Goal: Task Accomplishment & Management: Manage account settings

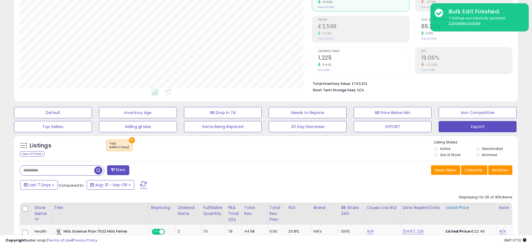
scroll to position [126, 0]
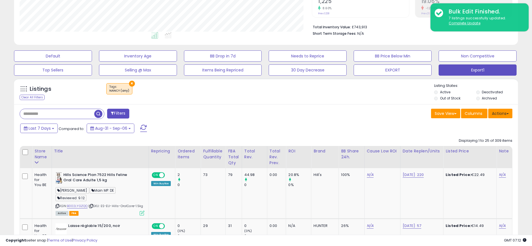
click at [493, 111] on button "Actions" at bounding box center [500, 114] width 24 height 10
click at [481, 146] on link "Export All Columns" at bounding box center [476, 149] width 61 height 9
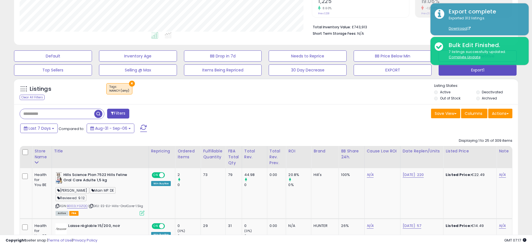
click at [32, 132] on button "Last 7 Days" at bounding box center [39, 129] width 38 height 10
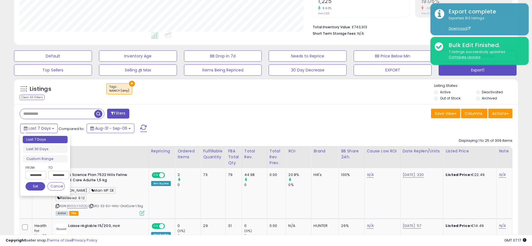
click at [56, 153] on ul "Last 7 Days Last 30 Days Custom Range" at bounding box center [45, 149] width 45 height 27
type input "**********"
click at [56, 151] on li "Last 30 Days" at bounding box center [45, 149] width 45 height 8
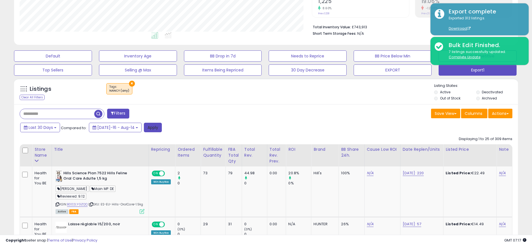
click at [144, 129] on button "Apply" at bounding box center [153, 128] width 18 height 10
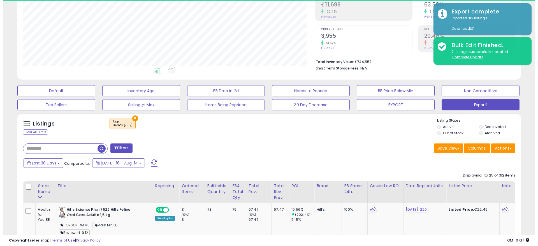
scroll to position [115, 292]
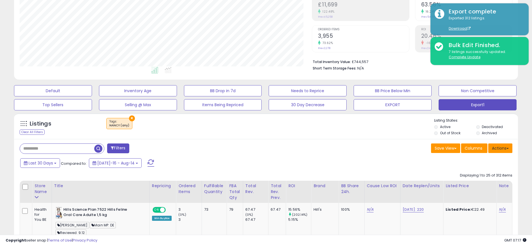
click at [498, 148] on button "Actions" at bounding box center [500, 148] width 24 height 10
click at [489, 188] on link "Export All Columns" at bounding box center [476, 184] width 61 height 9
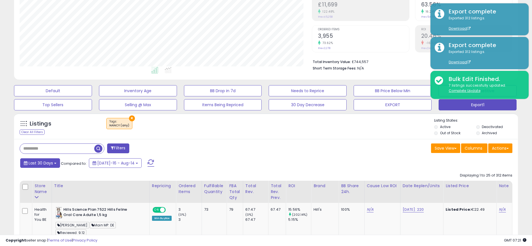
click at [48, 166] on button "Last 30 Days" at bounding box center [40, 163] width 40 height 10
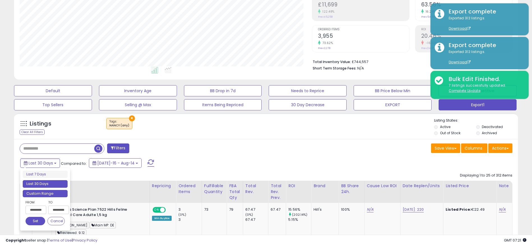
click at [54, 197] on li "Custom Range" at bounding box center [45, 194] width 45 height 8
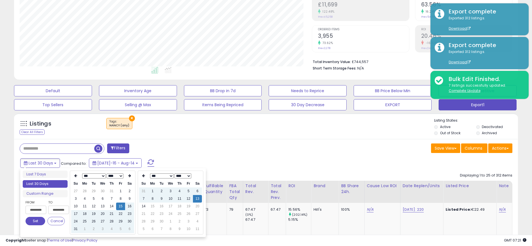
type input "**********"
click at [96, 176] on select "*** *** *** *** *** *** *** *** ***" at bounding box center [94, 175] width 24 height 5
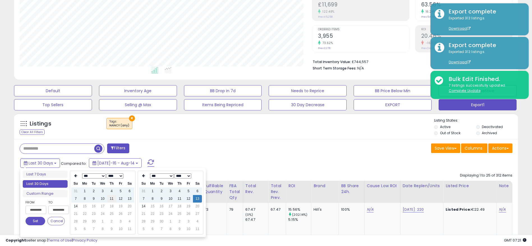
type input "**********"
click at [132, 201] on td "13" at bounding box center [129, 199] width 9 height 8
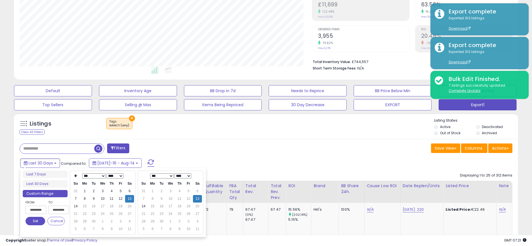
type input "**********"
click at [34, 219] on button "Set" at bounding box center [35, 221] width 20 height 8
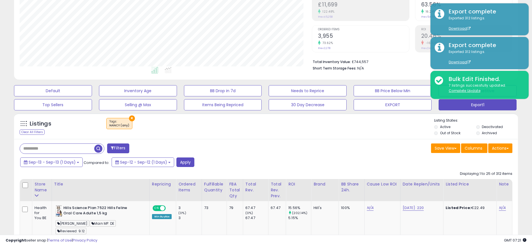
click at [195, 166] on div "Sep-13 - Sep-13 (1 Days) Compared to: Sep-12 - Sep-12 (1 Days) Apply" at bounding box center [203, 162] width 369 height 11
click at [194, 166] on div "Sep-13 - Sep-13 (1 Days) Compared to: Sep-12 - Sep-12 (1 Days) Apply" at bounding box center [203, 162] width 369 height 11
click at [182, 166] on button "Apply" at bounding box center [185, 162] width 18 height 10
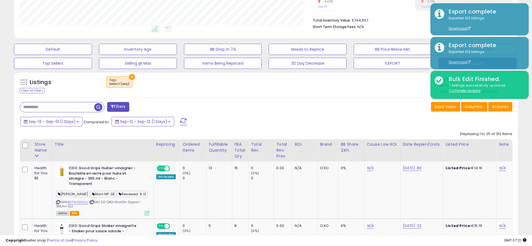
scroll to position [84, 0]
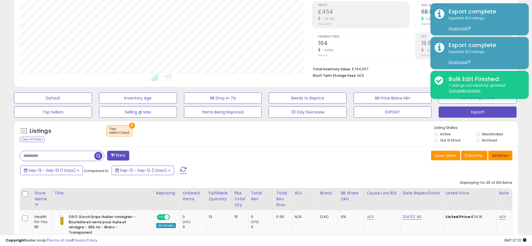
click at [502, 159] on button "Actions" at bounding box center [500, 156] width 24 height 10
click at [475, 188] on link "Export All Columns" at bounding box center [476, 191] width 61 height 9
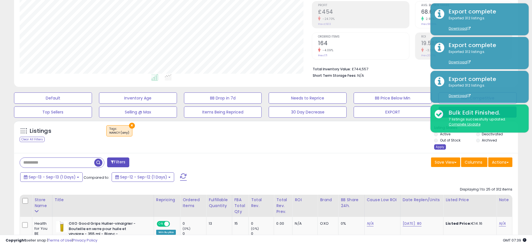
click at [439, 148] on div "Apply" at bounding box center [440, 146] width 12 height 5
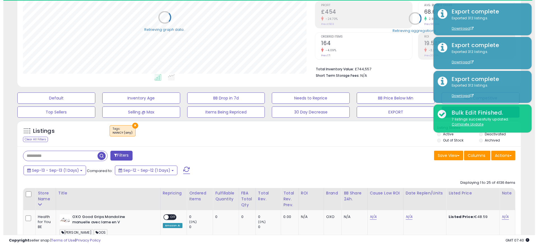
scroll to position [0, 0]
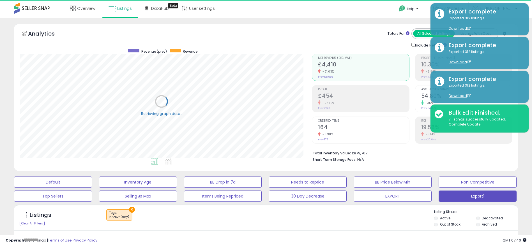
click at [345, 125] on h2 "164" at bounding box center [363, 128] width 91 height 8
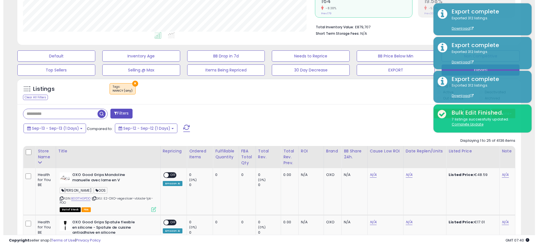
scroll to position [84, 0]
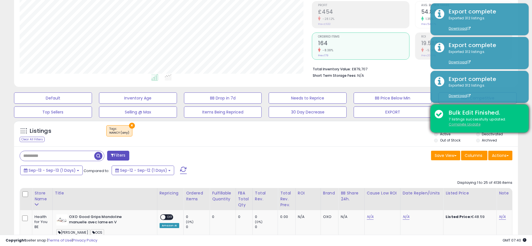
click at [467, 124] on u "Complete Update" at bounding box center [464, 124] width 32 height 5
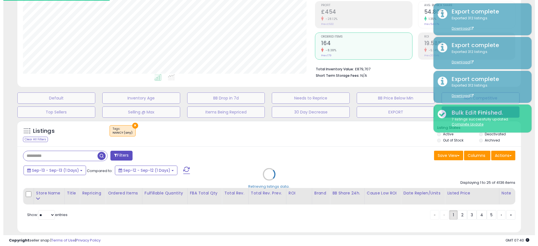
scroll to position [280065, 279884]
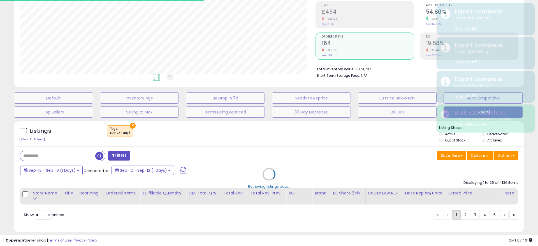
type input "**********"
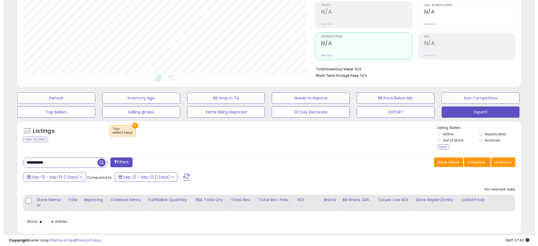
scroll to position [115, 292]
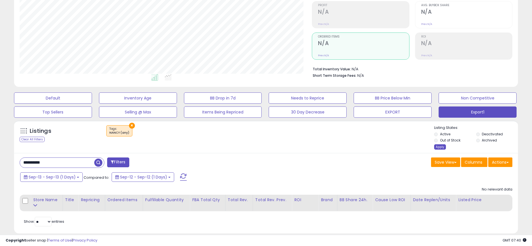
click at [437, 147] on div "Apply" at bounding box center [440, 146] width 12 height 5
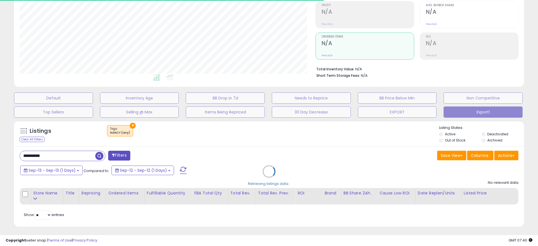
click at [74, 156] on div "Retrieving listings data.." at bounding box center [269, 176] width 518 height 116
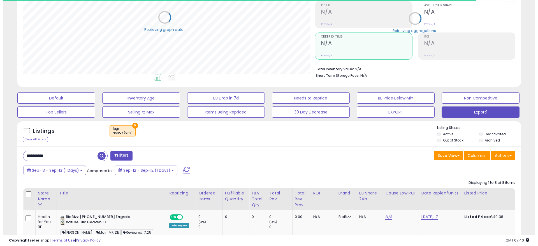
scroll to position [280065, 279888]
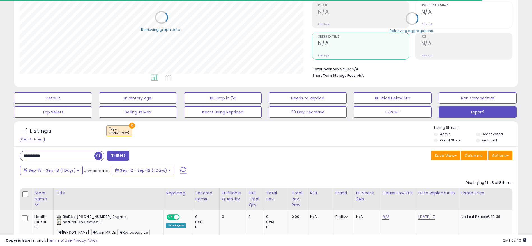
click at [74, 156] on input "**********" at bounding box center [57, 156] width 74 height 10
click at [74, 156] on input "**********" at bounding box center [81, 156] width 123 height 10
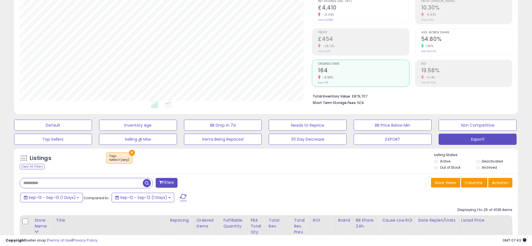
scroll to position [84, 0]
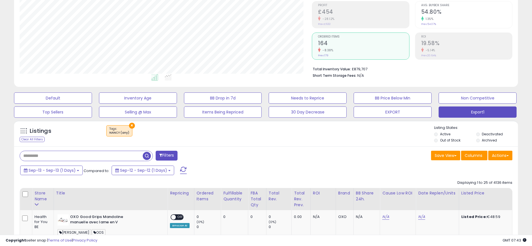
click at [502, 157] on button "Actions" at bounding box center [500, 156] width 24 height 10
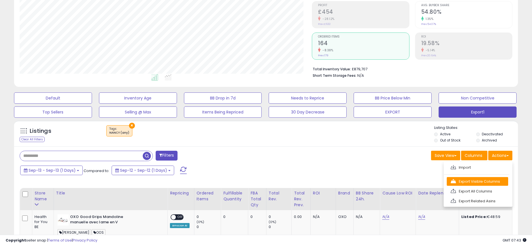
click at [487, 184] on link "Export Visible Columns" at bounding box center [476, 181] width 61 height 9
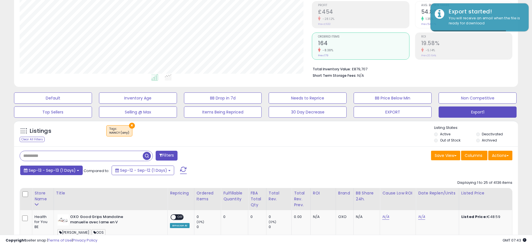
click at [77, 172] on button "Sep-13 - Sep-13 (1 Days)" at bounding box center [51, 171] width 62 height 10
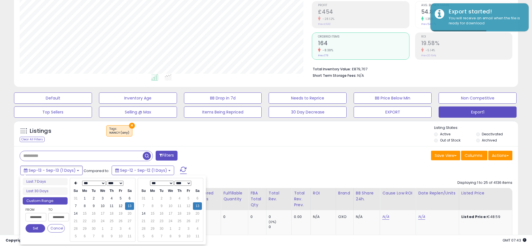
click at [268, 152] on div "Save View Save As New View Update Current View Columns Actions Import Export Vi…" at bounding box center [391, 156] width 250 height 11
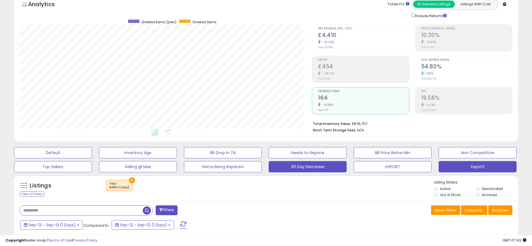
scroll to position [0, 0]
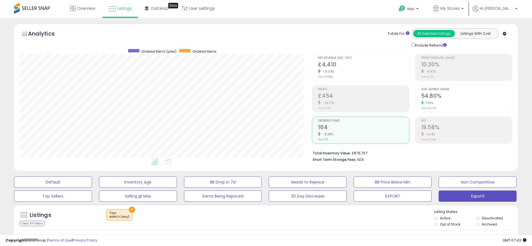
click at [297, 221] on div "× Tags" at bounding box center [266, 217] width 335 height 16
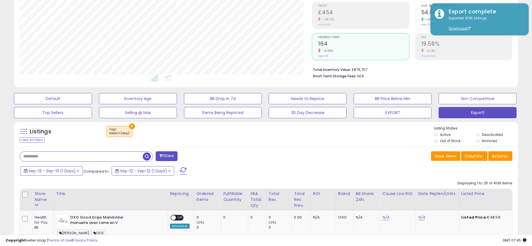
scroll to position [84, 0]
click at [58, 177] on div "Sep-13 - Sep-13 (1 Days) Compared to: Sep-12 - Sep-12 (1 Days)" at bounding box center [203, 171] width 369 height 13
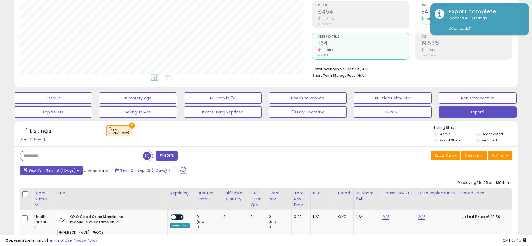
click at [64, 174] on button "Sep-13 - Sep-13 (1 Days)" at bounding box center [51, 171] width 62 height 10
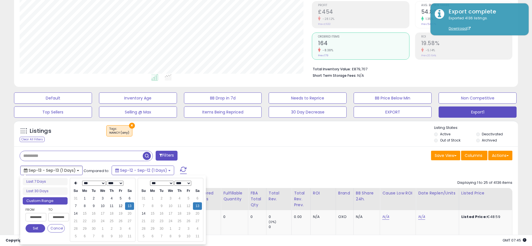
scroll to position [126, 0]
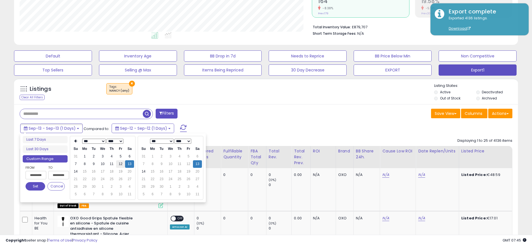
click at [120, 167] on td "12" at bounding box center [120, 164] width 9 height 8
type input "**********"
click at [190, 166] on td "12" at bounding box center [188, 164] width 9 height 8
type input "**********"
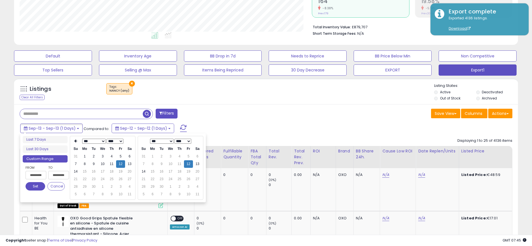
click at [36, 185] on button "Set" at bounding box center [35, 186] width 20 height 8
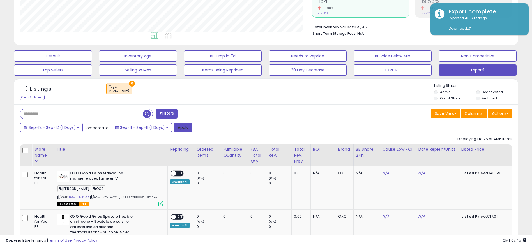
click at [185, 129] on button "Apply" at bounding box center [183, 128] width 18 height 10
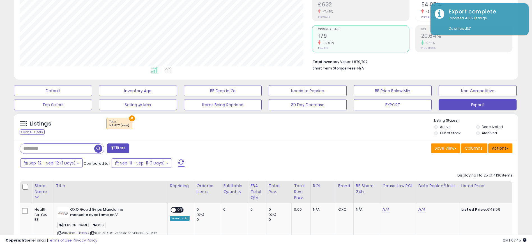
scroll to position [115, 292]
click at [496, 150] on button "Actions" at bounding box center [500, 148] width 24 height 10
click at [482, 172] on link "Export Visible Columns" at bounding box center [476, 174] width 61 height 9
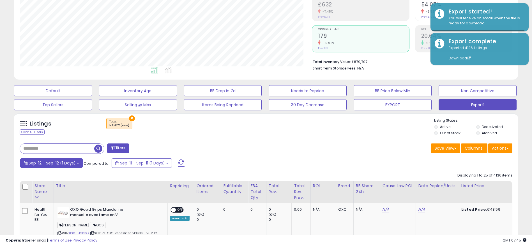
click at [73, 163] on span "Sep-12 - Sep-12 (1 Days)" at bounding box center [52, 163] width 47 height 6
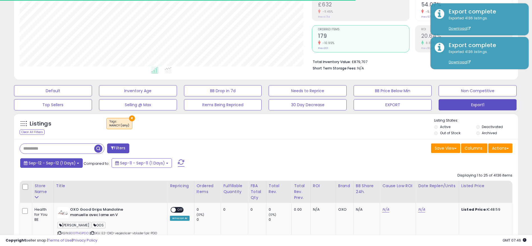
click at [69, 164] on span "Sep-12 - Sep-12 (1 Days)" at bounding box center [52, 163] width 47 height 6
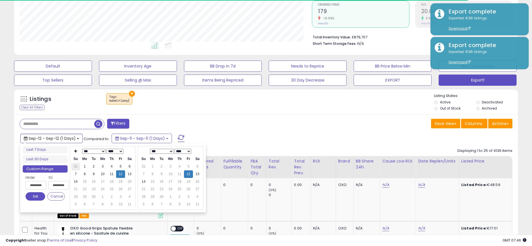
scroll to position [133, 0]
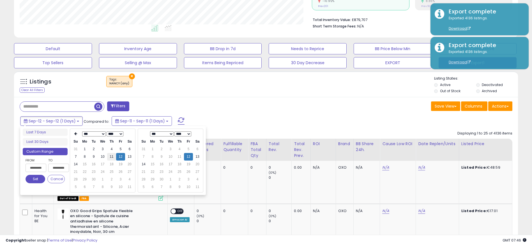
click at [110, 157] on td "11" at bounding box center [111, 157] width 9 height 8
type input "**********"
click at [181, 159] on td "11" at bounding box center [179, 157] width 9 height 8
click at [34, 179] on button "Set" at bounding box center [35, 179] width 20 height 8
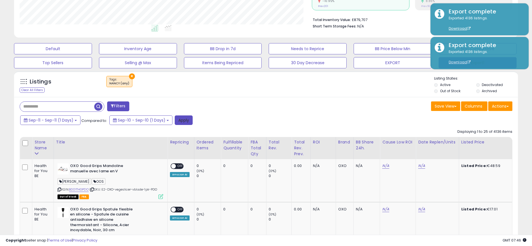
click at [182, 121] on button "Apply" at bounding box center [184, 120] width 18 height 10
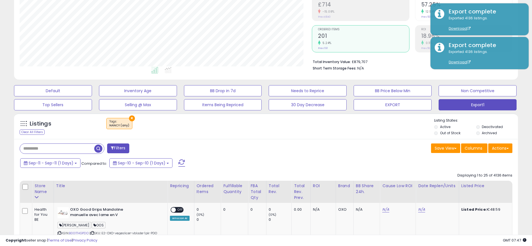
scroll to position [115, 292]
click at [504, 149] on button "Actions" at bounding box center [500, 148] width 24 height 10
click at [488, 172] on link "Export Visible Columns" at bounding box center [476, 174] width 61 height 9
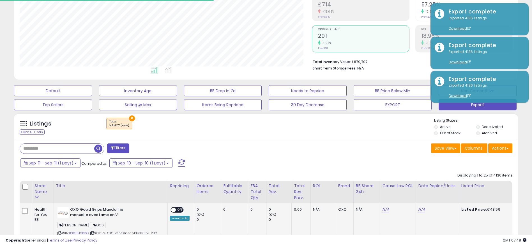
scroll to position [175, 0]
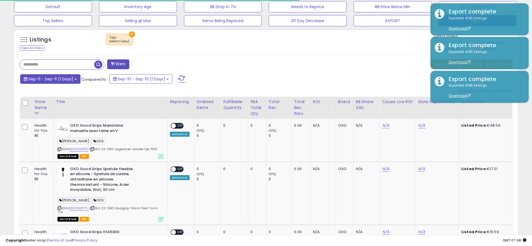
click at [47, 80] on span "Sep-11 - Sep-11 (1 Days)" at bounding box center [51, 79] width 45 height 6
type input "**********"
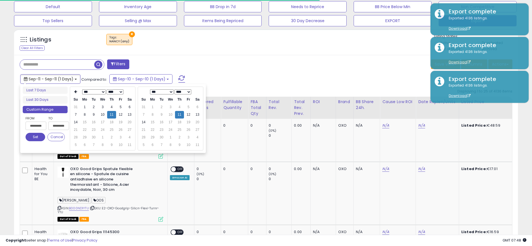
type input "**********"
click at [102, 114] on td "10" at bounding box center [102, 115] width 9 height 8
type input "**********"
click at [170, 115] on td "10" at bounding box center [170, 115] width 9 height 8
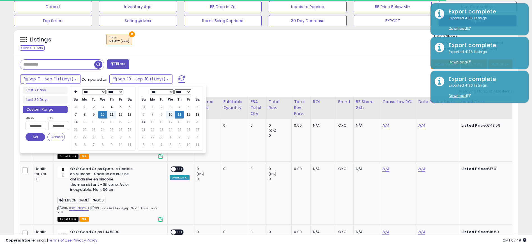
type input "**********"
drag, startPoint x: 40, startPoint y: 136, endPoint x: 64, endPoint y: 134, distance: 24.2
click at [40, 136] on button "Set" at bounding box center [35, 137] width 20 height 8
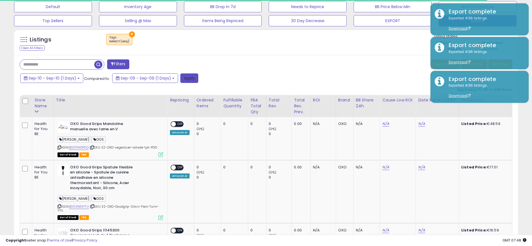
click at [188, 82] on button "Apply" at bounding box center [189, 78] width 18 height 10
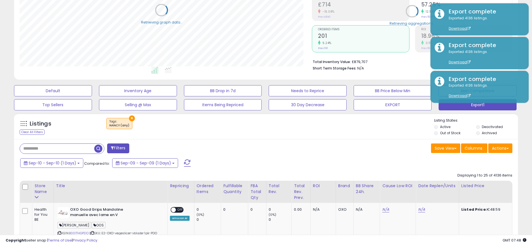
scroll to position [280065, 279888]
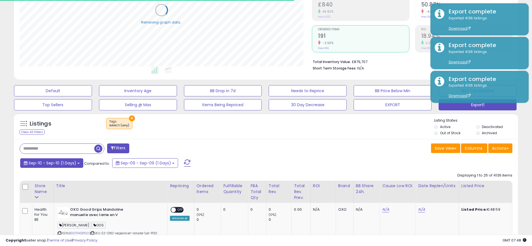
click at [65, 164] on span "Sep-10 - Sep-10 (1 Days)" at bounding box center [53, 163] width 48 height 6
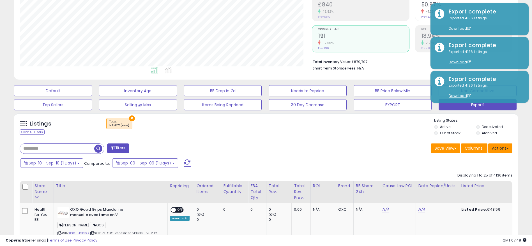
scroll to position [115, 292]
click at [502, 148] on button "Actions" at bounding box center [500, 148] width 24 height 10
click at [481, 174] on link "Export Visible Columns" at bounding box center [476, 174] width 61 height 9
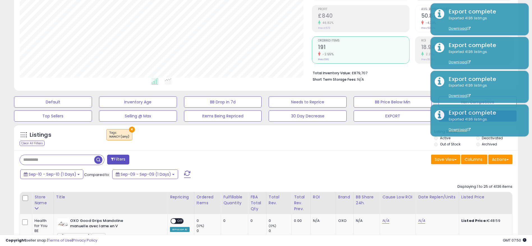
scroll to position [91, 0]
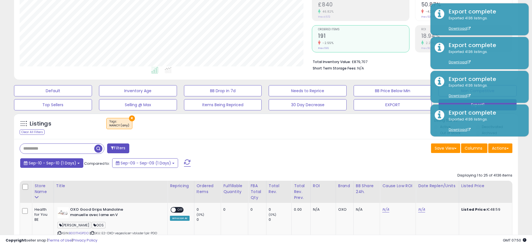
click at [66, 164] on span "Sep-10 - Sep-10 (1 Days)" at bounding box center [53, 163] width 48 height 6
click at [68, 163] on span "Sep-10 - Sep-10 (1 Days)" at bounding box center [53, 163] width 48 height 6
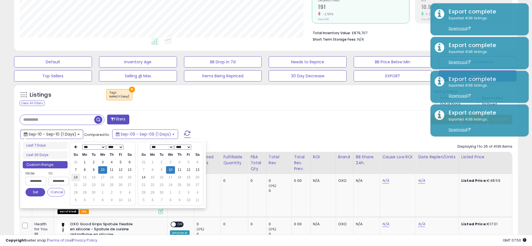
scroll to position [133, 0]
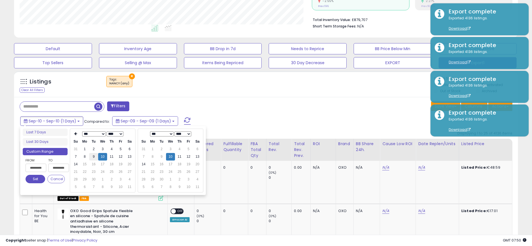
click at [93, 158] on td "9" at bounding box center [93, 157] width 9 height 8
type input "**********"
click at [161, 156] on td "9" at bounding box center [161, 157] width 9 height 8
type input "**********"
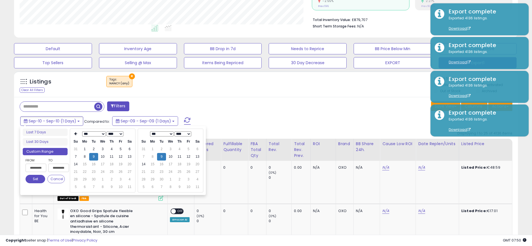
click at [35, 179] on button "Set" at bounding box center [35, 179] width 20 height 8
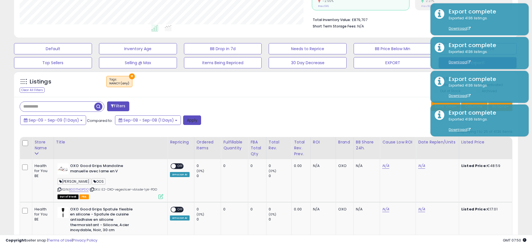
click at [189, 122] on button "Apply" at bounding box center [192, 120] width 18 height 10
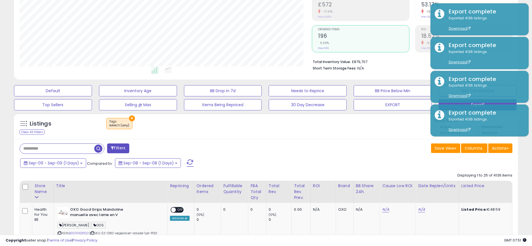
scroll to position [115, 292]
